Goal: Task Accomplishment & Management: Use online tool/utility

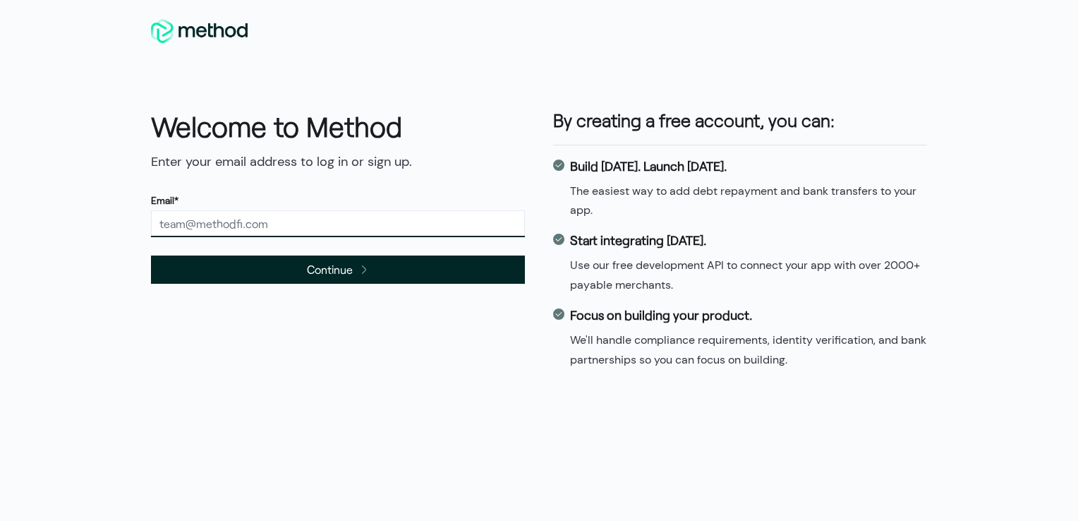
click at [262, 224] on input "text" at bounding box center [338, 223] width 374 height 27
type input "[EMAIL_ADDRESS][DOMAIN_NAME]"
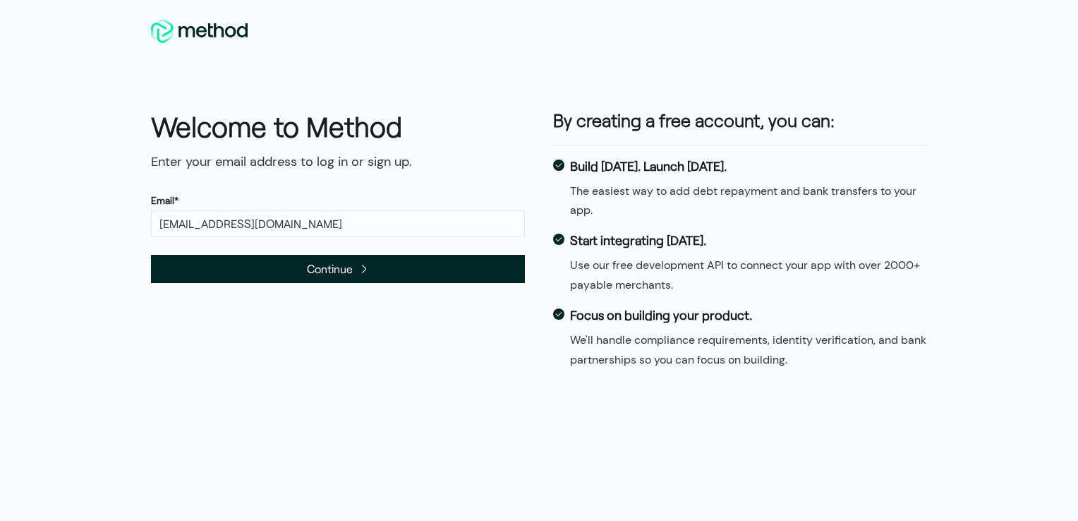
click at [260, 269] on span "Continue" at bounding box center [338, 269] width 374 height 28
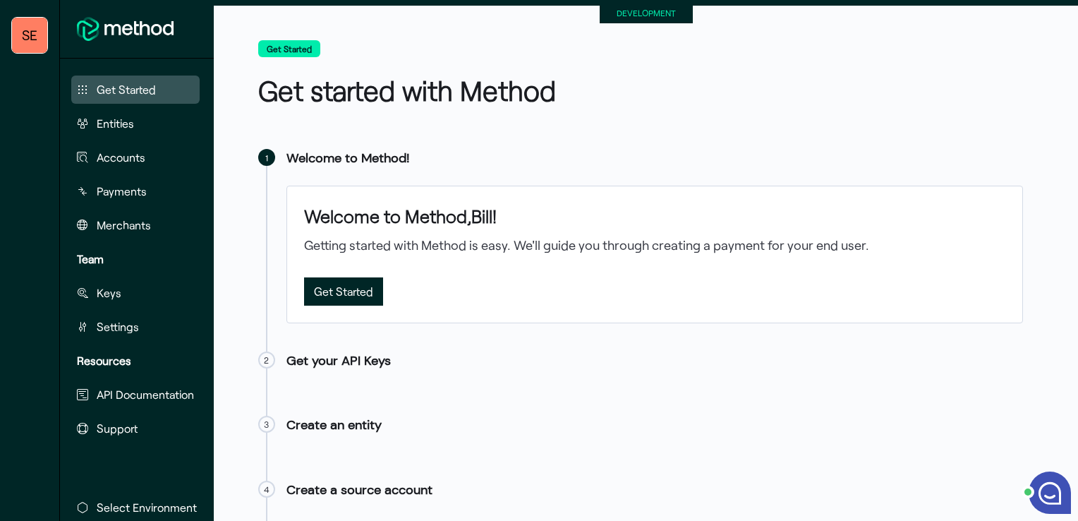
scroll to position [61, 0]
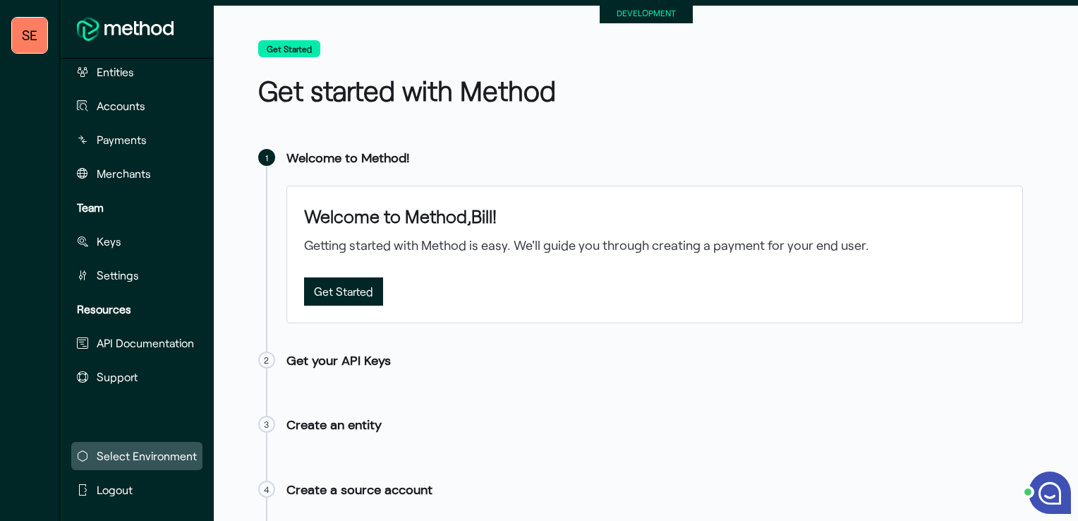
click at [153, 447] on span "Select Environment" at bounding box center [147, 455] width 100 height 17
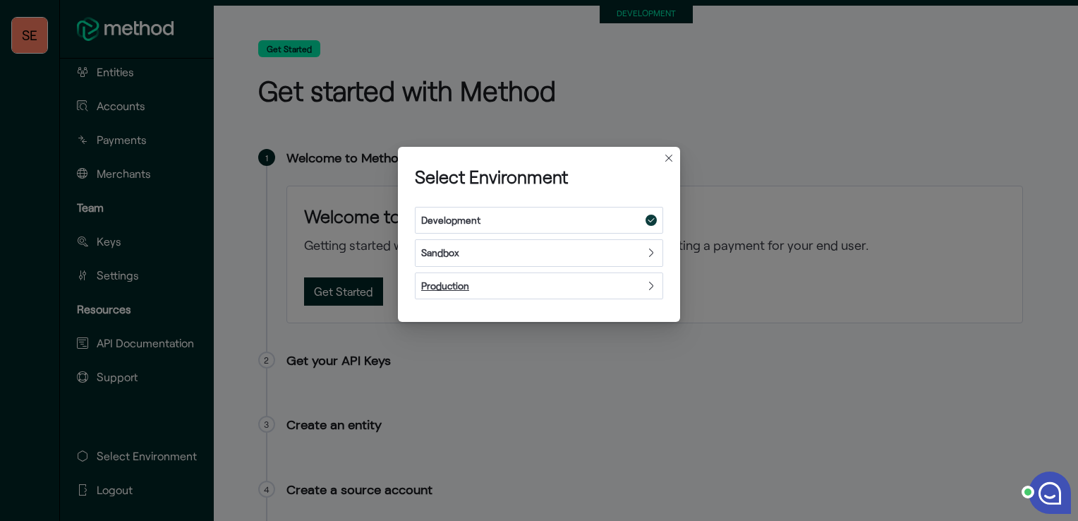
click at [645, 286] on icon at bounding box center [650, 285] width 11 height 11
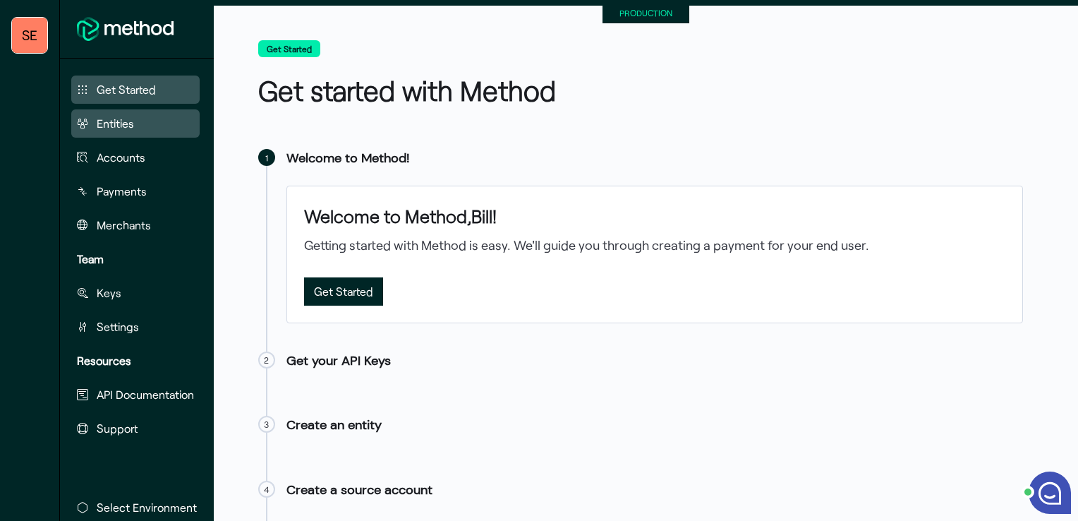
click at [99, 126] on span "Entities" at bounding box center [115, 123] width 37 height 17
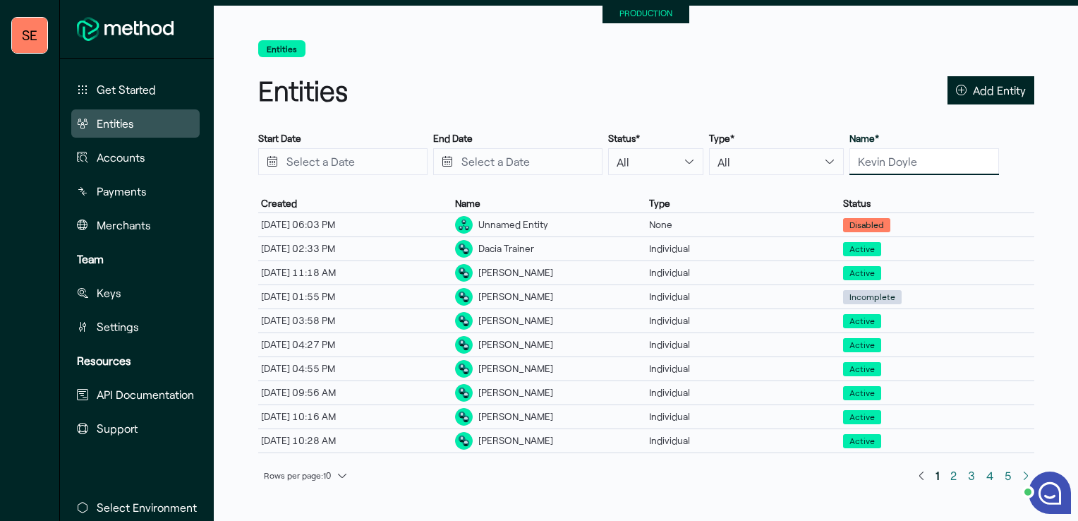
drag, startPoint x: 911, startPoint y: 164, endPoint x: 830, endPoint y: 160, distance: 81.9
click at [830, 160] on div "Start Date End Date Status* All Active Disabled Incomplete Type* All Individual…" at bounding box center [646, 154] width 776 height 44
drag, startPoint x: 914, startPoint y: 157, endPoint x: 796, endPoint y: 157, distance: 117.1
click at [796, 157] on div "Start Date End Date Status* All Active Disabled Incomplete Type* All Individual…" at bounding box center [646, 154] width 776 height 44
click at [899, 168] on input "text" at bounding box center [924, 161] width 150 height 27
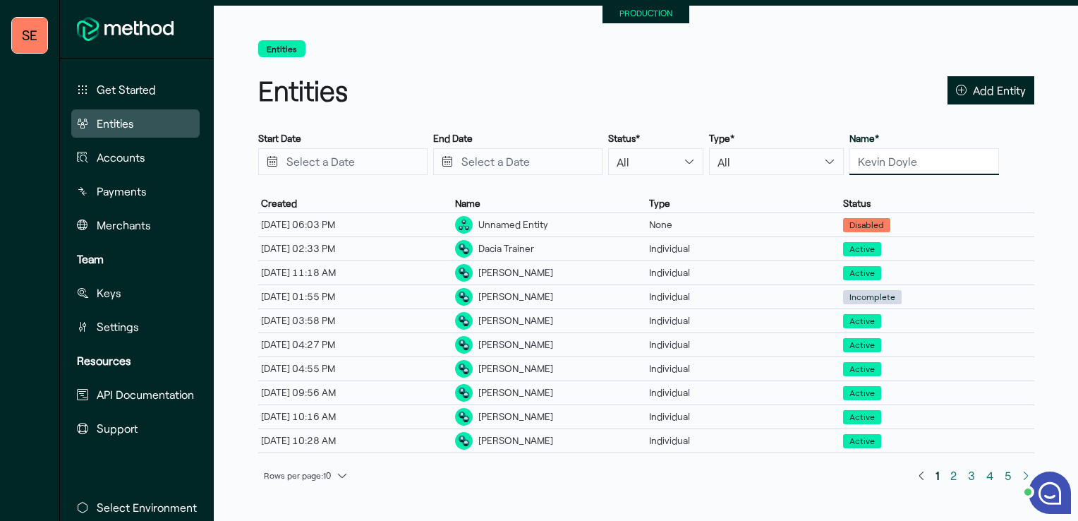
click at [901, 166] on input "text" at bounding box center [924, 161] width 150 height 27
click at [868, 44] on nav "Entities" at bounding box center [646, 50] width 776 height 20
click at [1008, 475] on span "5" at bounding box center [1008, 475] width 7 height 19
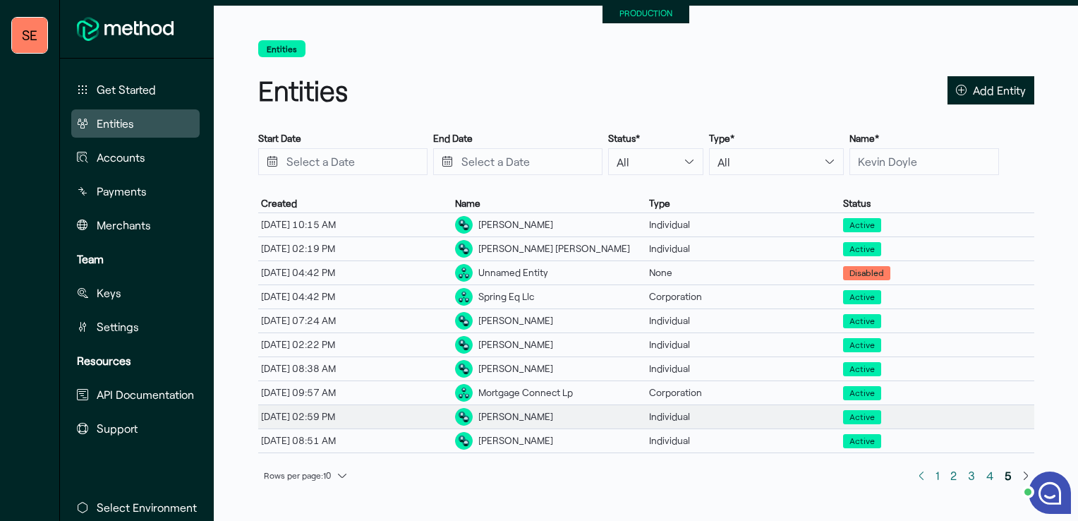
click at [303, 413] on div "08/04/25, 02:59 PM" at bounding box center [355, 416] width 194 height 18
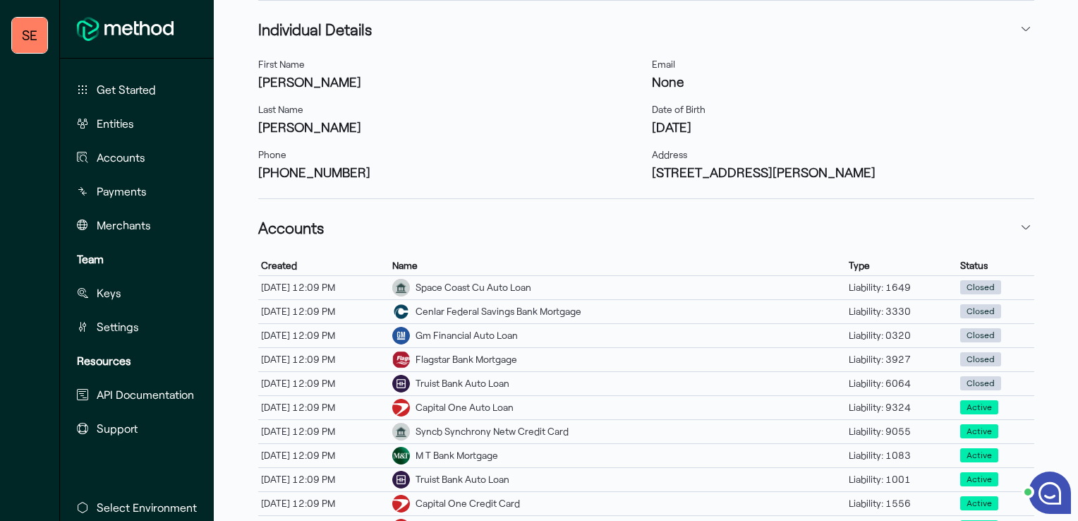
scroll to position [446, 0]
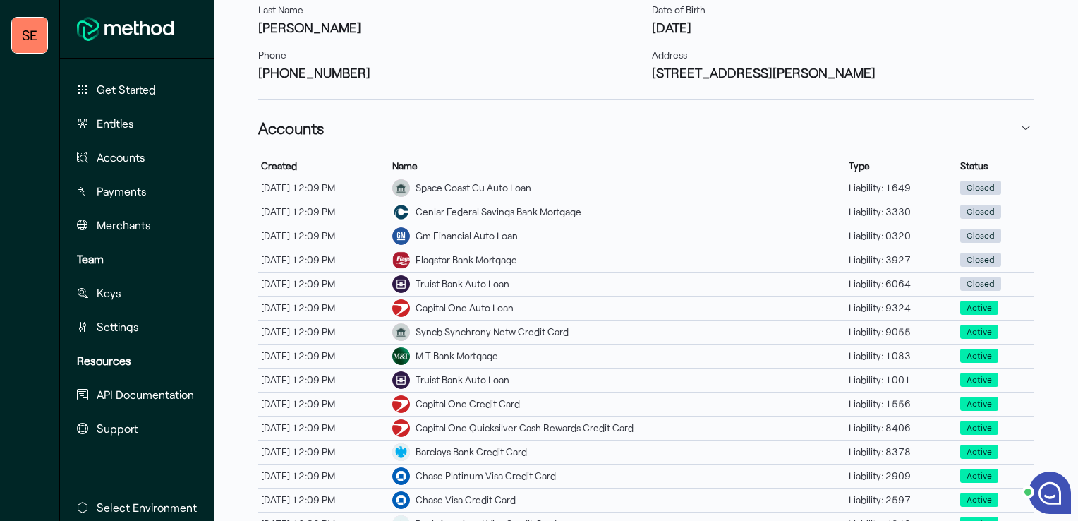
click at [505, 81] on h3 "+19547787996" at bounding box center [449, 72] width 382 height 19
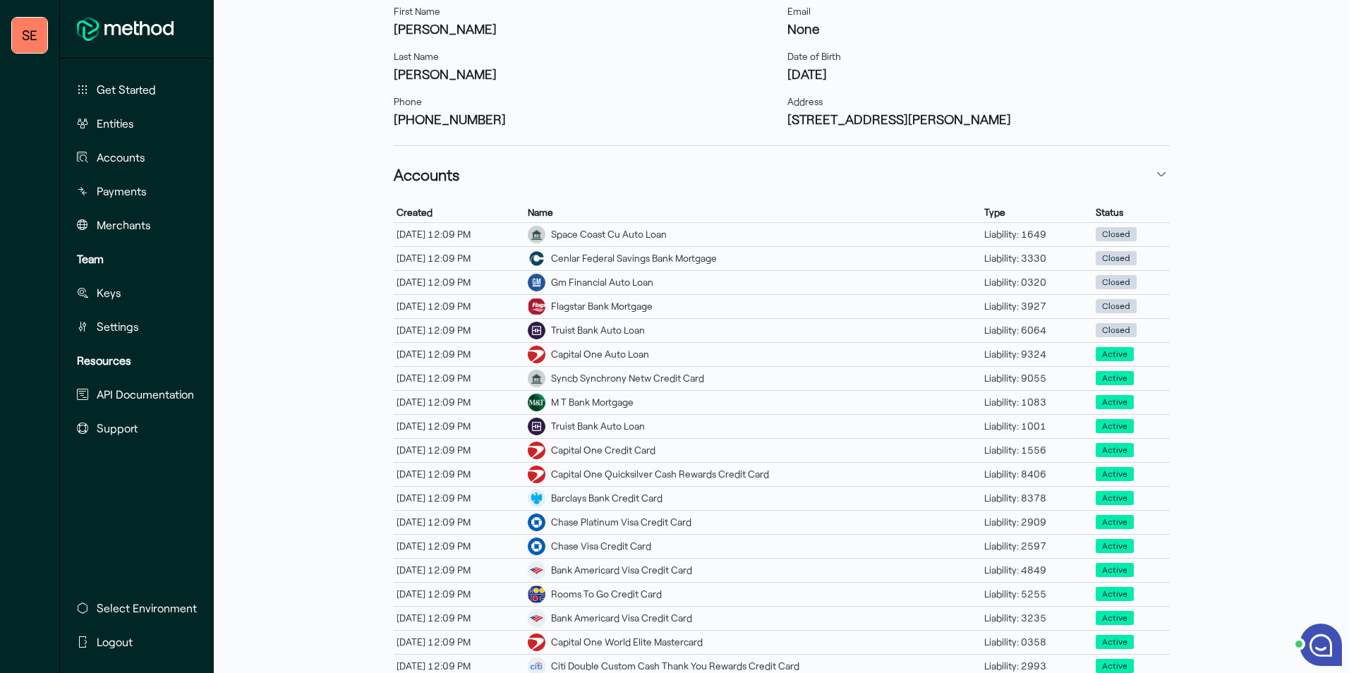
scroll to position [393, 0]
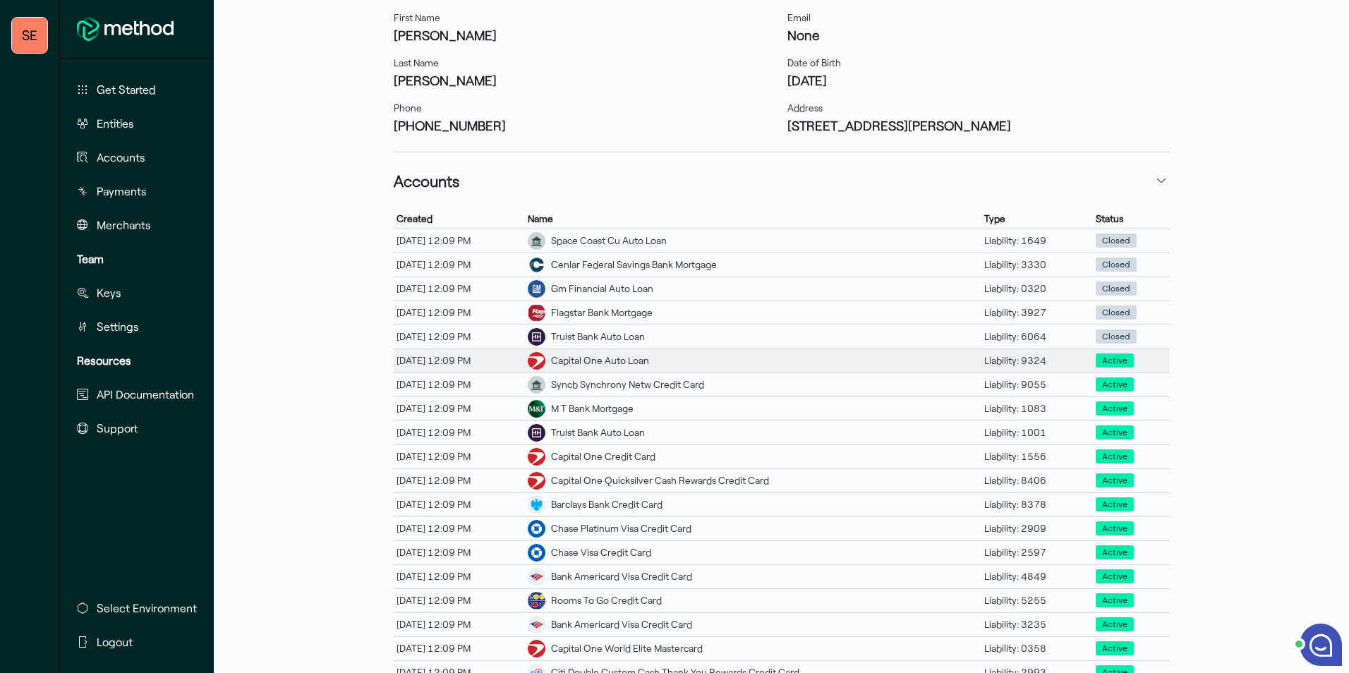
click at [587, 358] on div "Capital One Auto Loan" at bounding box center [600, 360] width 98 height 15
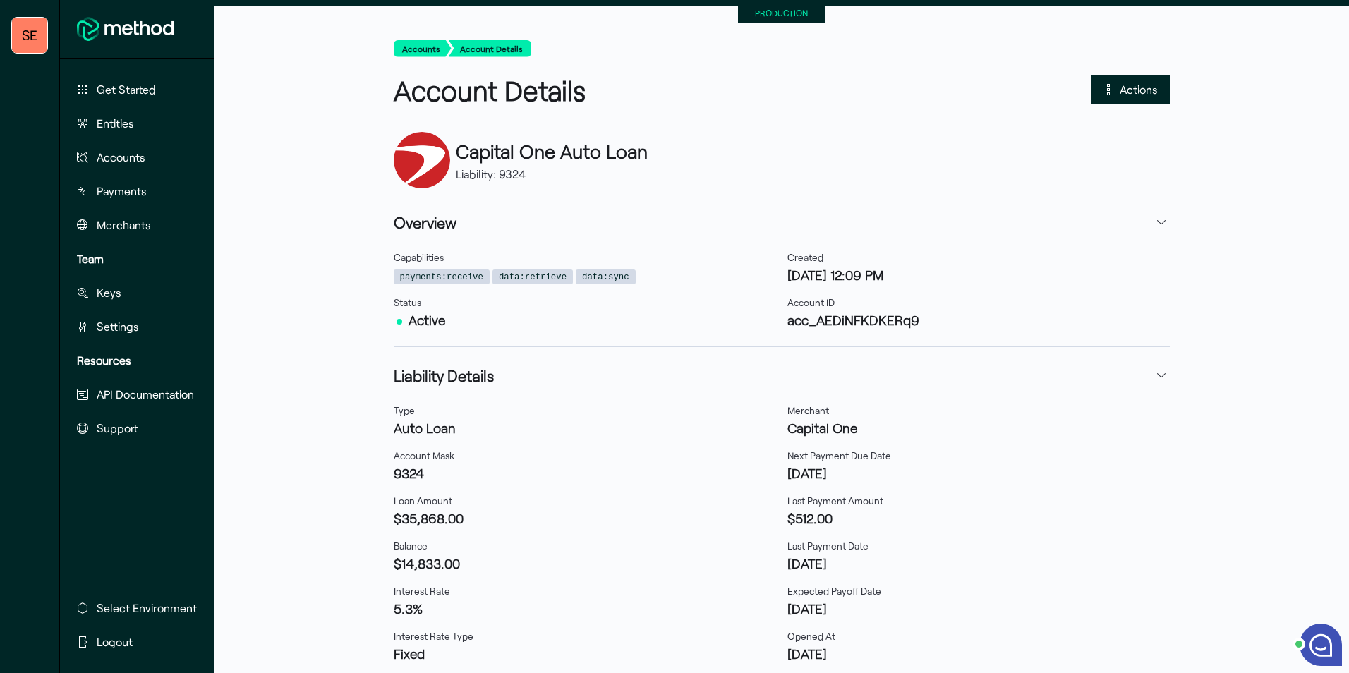
click at [1077, 83] on span "Actions" at bounding box center [1139, 89] width 38 height 19
click at [1077, 162] on span "Create payment" at bounding box center [1188, 161] width 147 height 13
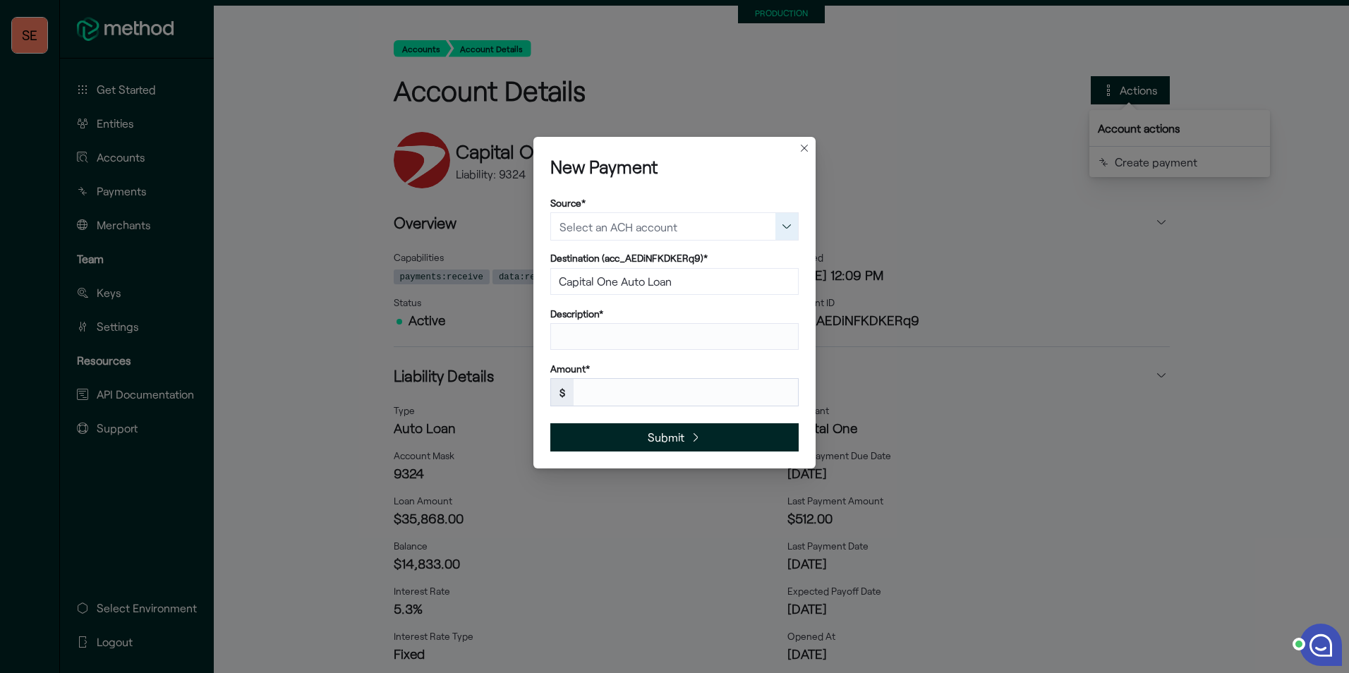
click at [790, 231] on button "button" at bounding box center [786, 226] width 23 height 27
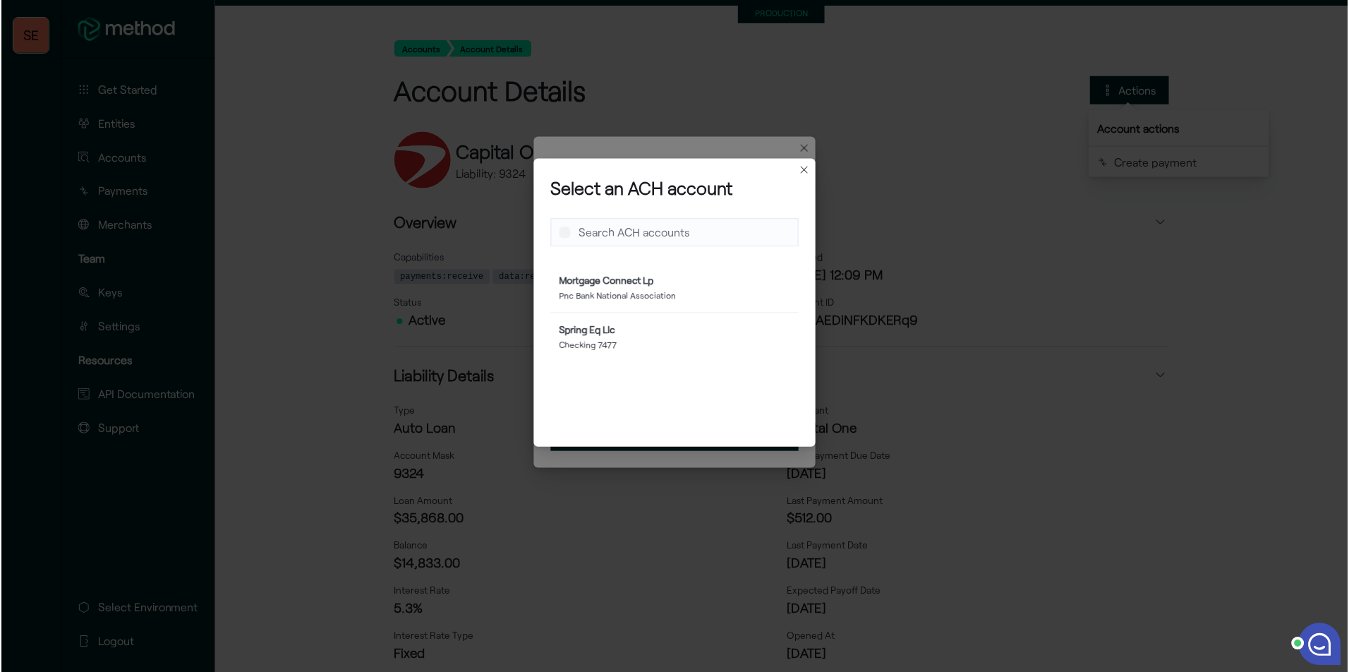
scroll to position [88, 238]
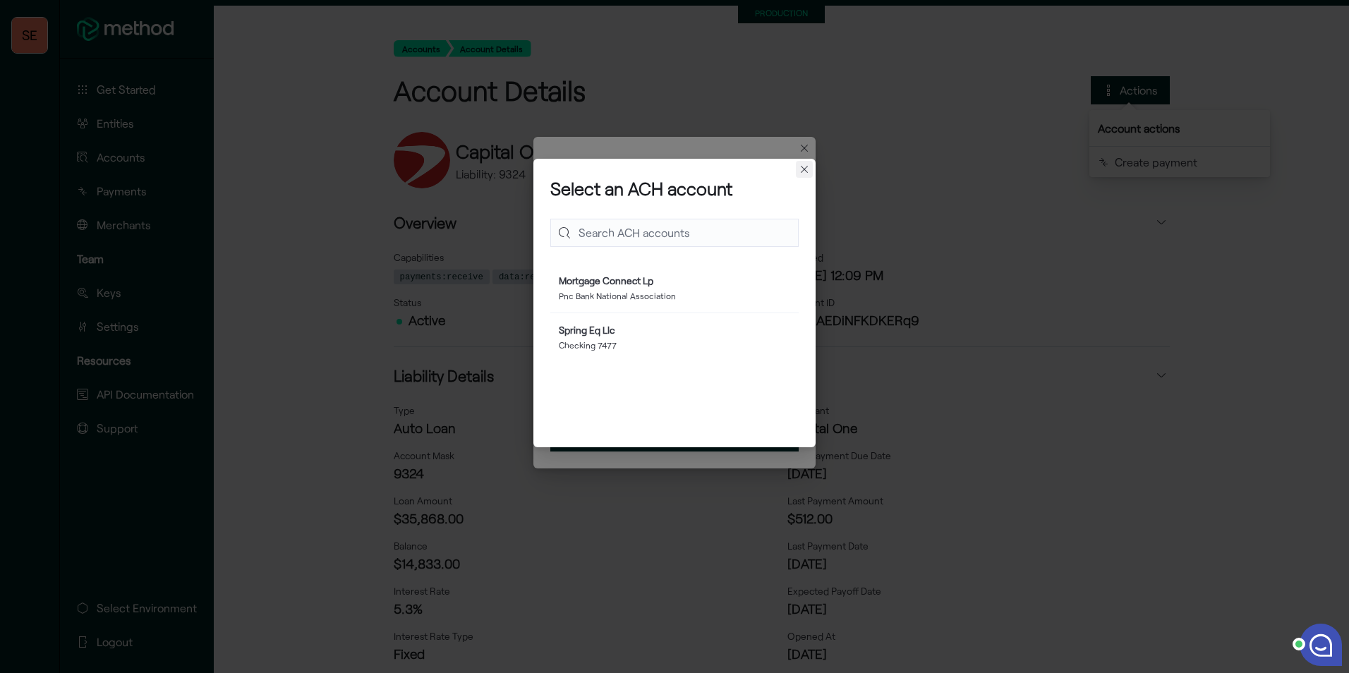
click at [804, 171] on button "Closes this modal window" at bounding box center [804, 169] width 17 height 17
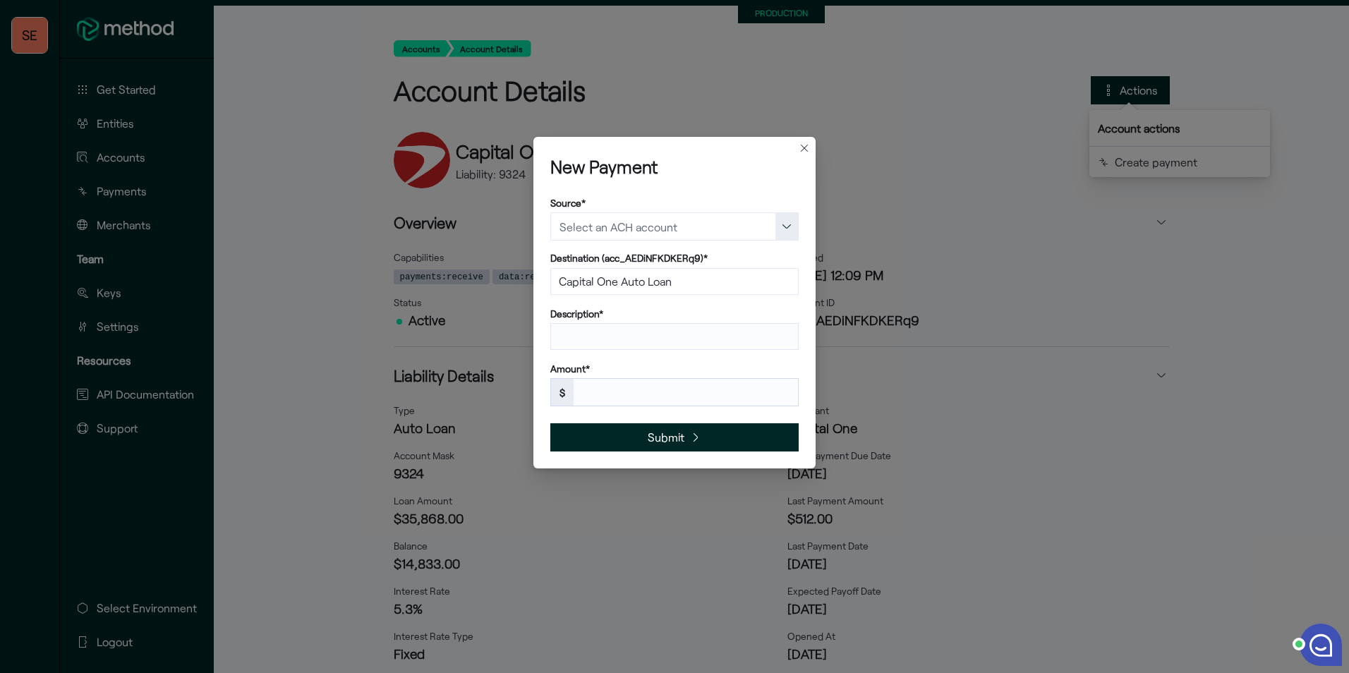
click at [909, 481] on div "New Payment Source* Destination (acc_AEDiNFKDKERq9)* Capital One Auto Loan Desc…" at bounding box center [674, 336] width 1349 height 673
click at [889, 195] on div "New Payment Source* Destination (acc_AEDiNFKDKERq9)* Capital One Auto Loan Desc…" at bounding box center [674, 336] width 1349 height 673
click at [804, 148] on button "Closes this modal window" at bounding box center [804, 147] width 17 height 17
